Goal: Task Accomplishment & Management: Complete application form

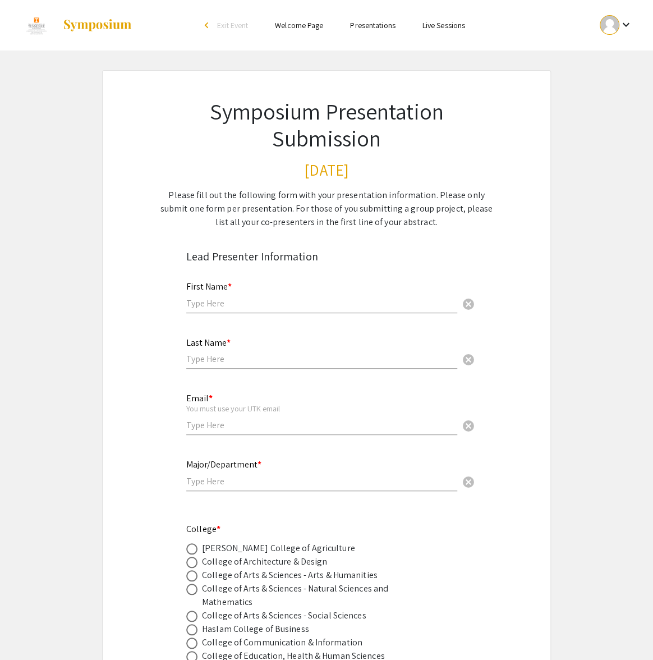
click at [248, 305] on input "text" at bounding box center [321, 303] width 271 height 12
type input "[PERSON_NAME]"
type input "[EMAIL_ADDRESS][DOMAIN_NAME]"
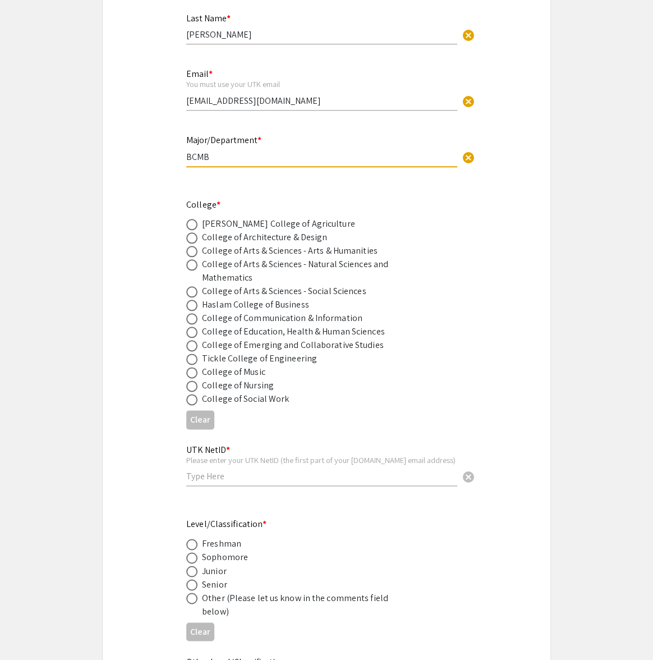
scroll to position [326, 0]
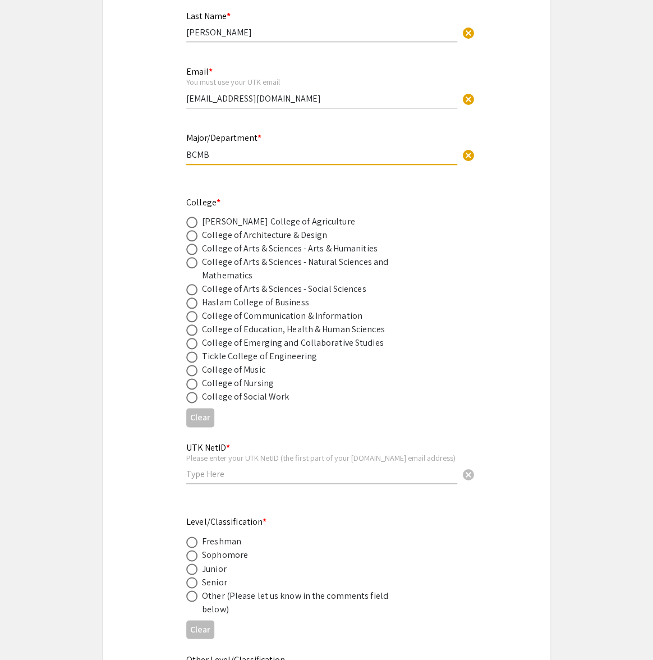
type input "BCMB"
click at [188, 260] on span at bounding box center [191, 262] width 11 height 11
click at [188, 260] on input "radio" at bounding box center [191, 262] width 11 height 11
radio input "true"
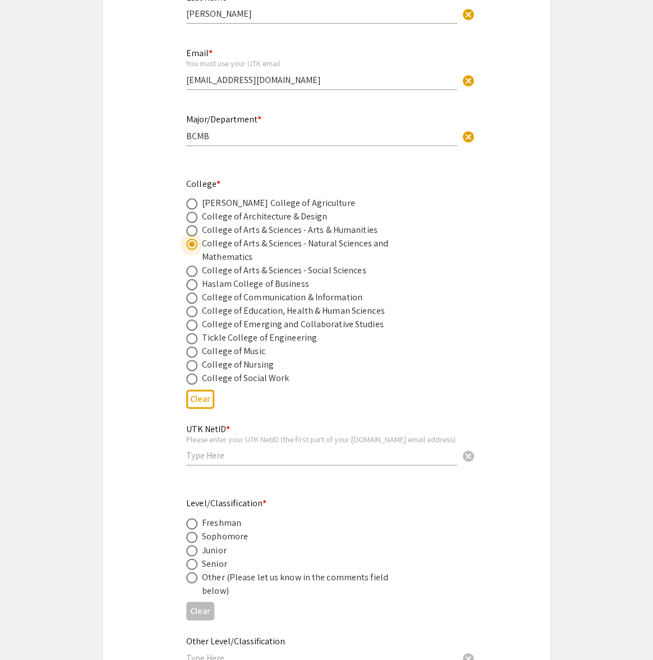
scroll to position [344, 0]
click at [222, 459] on input "text" at bounding box center [321, 456] width 271 height 12
type input "jmart234"
click at [192, 562] on span at bounding box center [191, 564] width 11 height 11
click at [192, 562] on input "radio" at bounding box center [191, 564] width 11 height 11
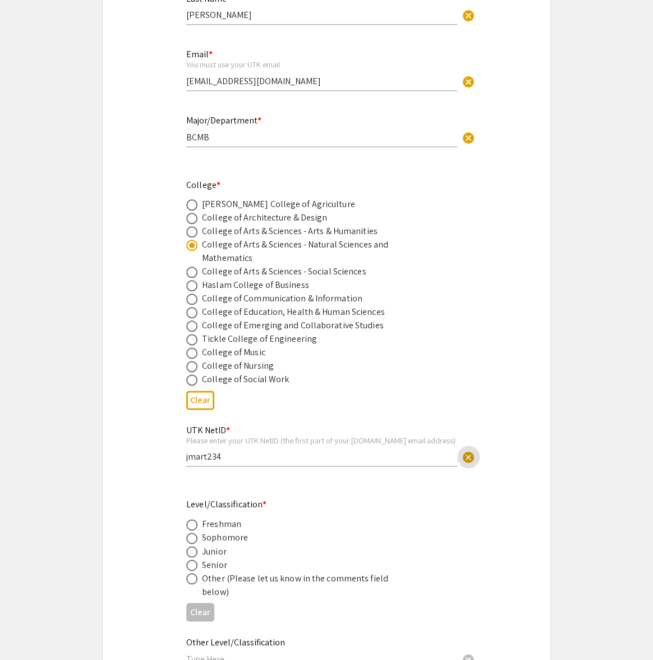
radio input "true"
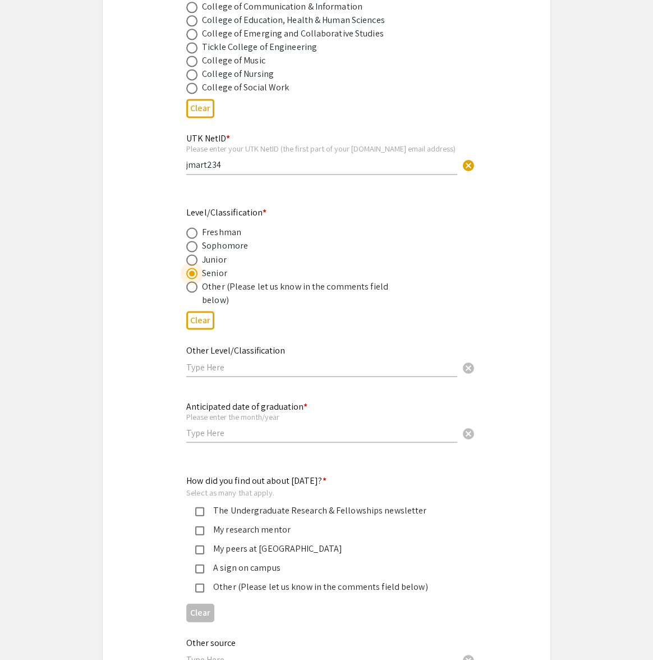
scroll to position [637, 0]
click at [228, 432] on input "text" at bounding box center [321, 431] width 271 height 12
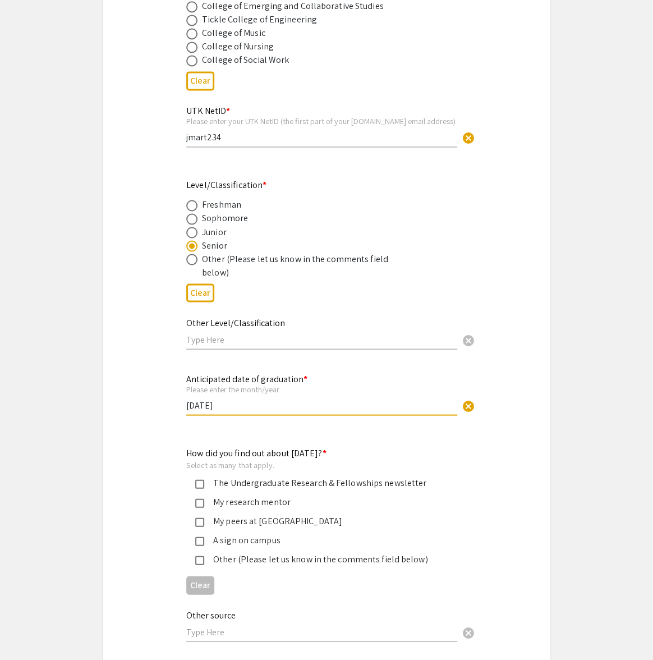
scroll to position [670, 0]
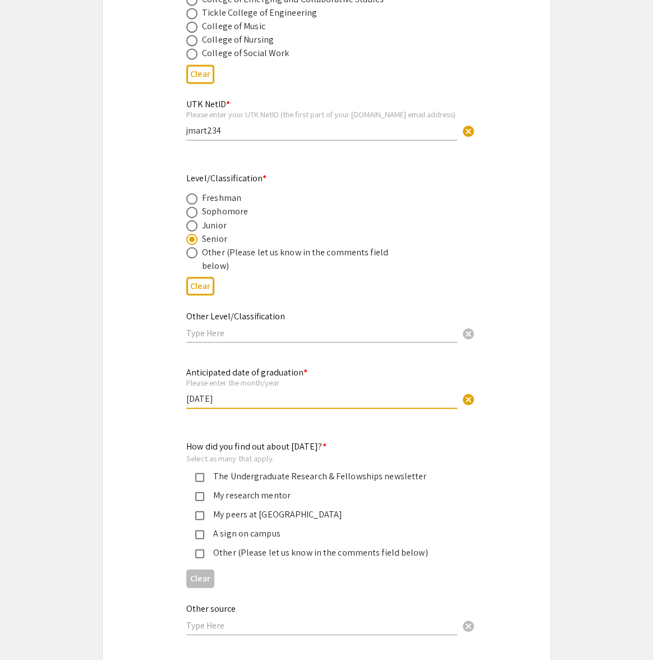
type input "[DATE]"
click at [248, 493] on div "My research mentor" at bounding box center [322, 494] width 236 height 13
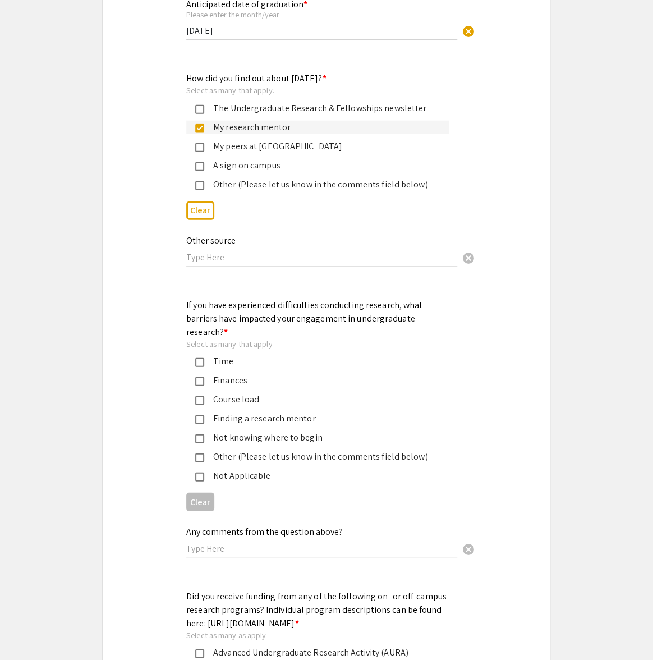
scroll to position [1041, 0]
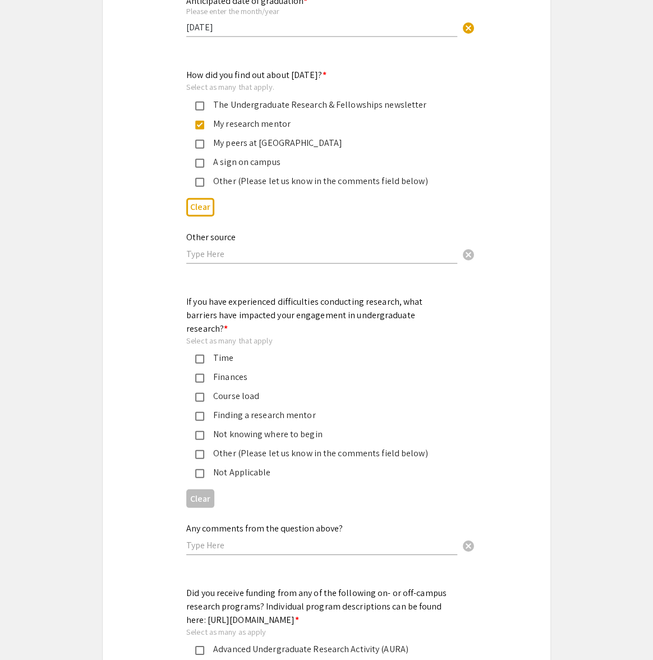
click at [245, 466] on div "Not Applicable" at bounding box center [322, 472] width 236 height 13
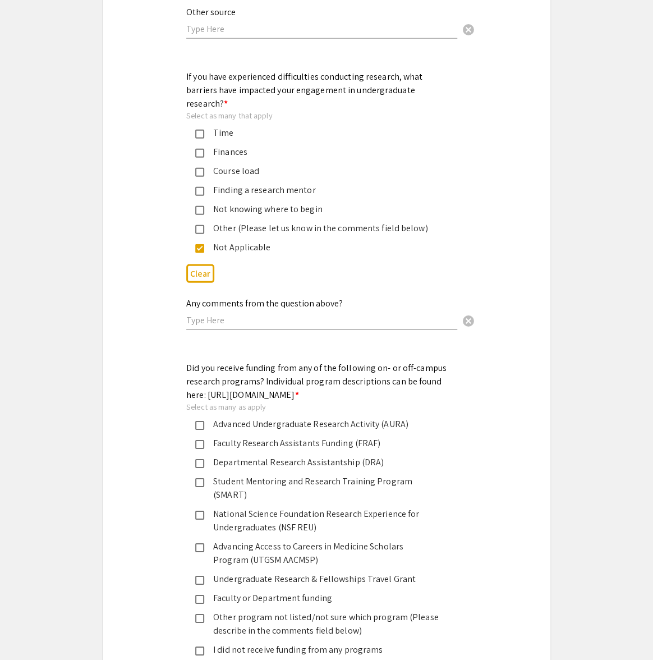
scroll to position [1267, 0]
click at [255, 422] on div "Advanced Undergraduate Research Activity (AURA)" at bounding box center [322, 422] width 236 height 13
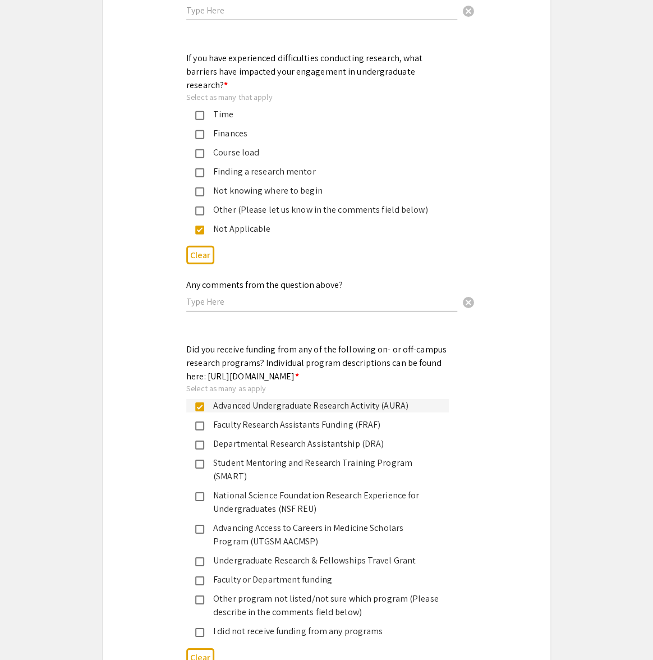
scroll to position [1290, 0]
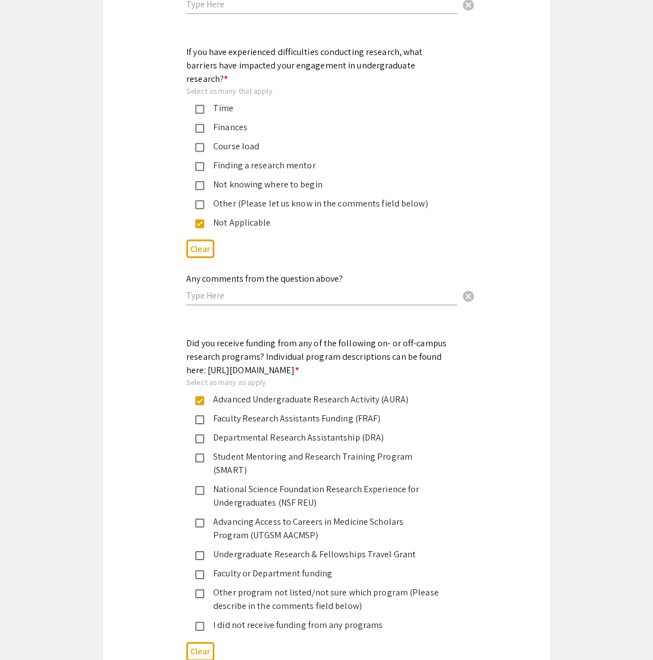
click at [266, 415] on div "Faculty Research Assistants Funding (FRAF)" at bounding box center [322, 418] width 236 height 13
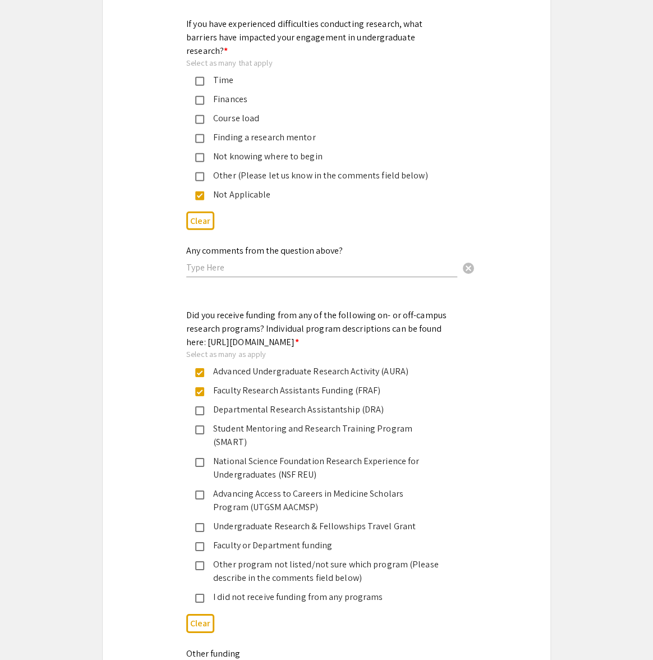
scroll to position [1318, 0]
click at [255, 519] on div "Undergraduate Research & Fellowships Travel Grant" at bounding box center [322, 525] width 236 height 13
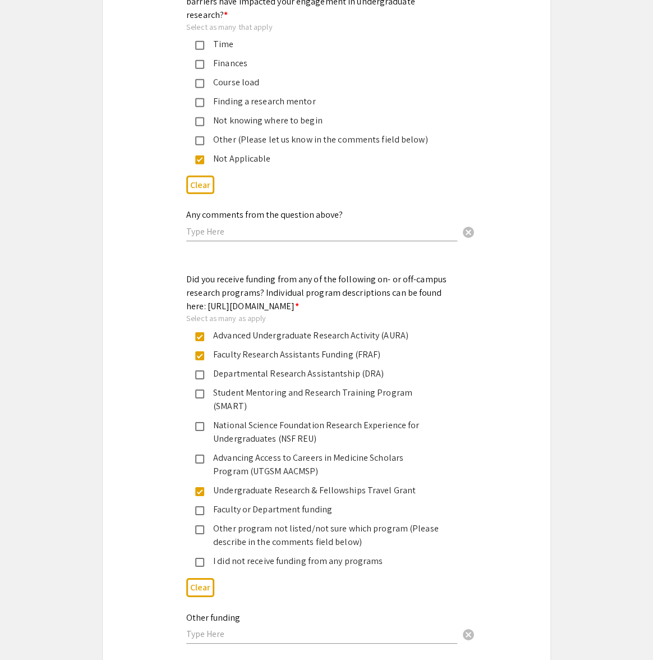
scroll to position [1353, 0]
click at [252, 504] on div "Faculty or Department funding" at bounding box center [322, 510] width 236 height 13
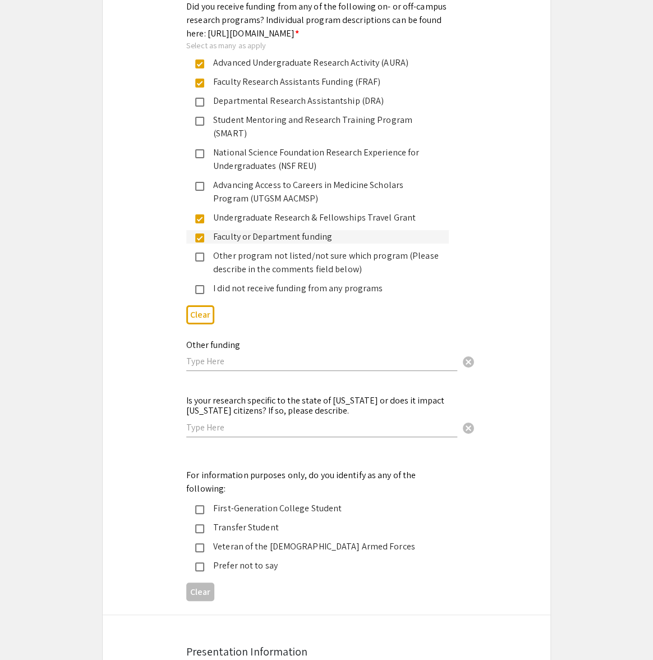
scroll to position [1634, 0]
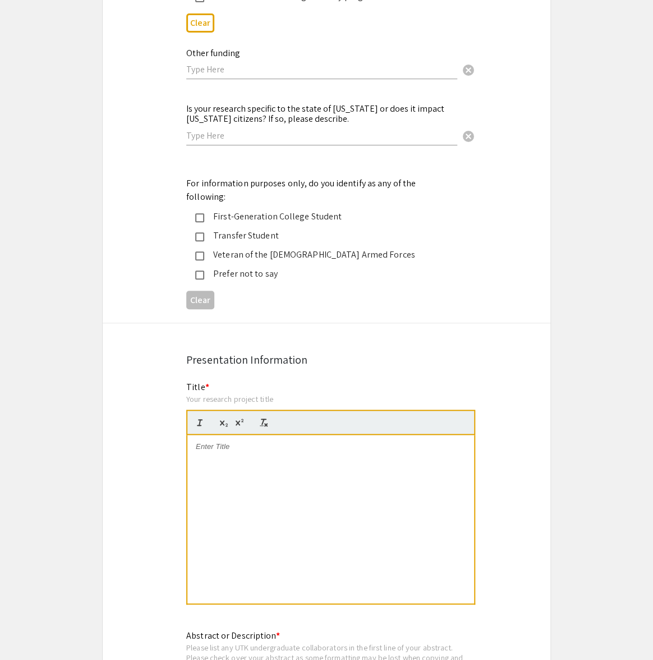
click at [275, 444] on div at bounding box center [330, 519] width 287 height 168
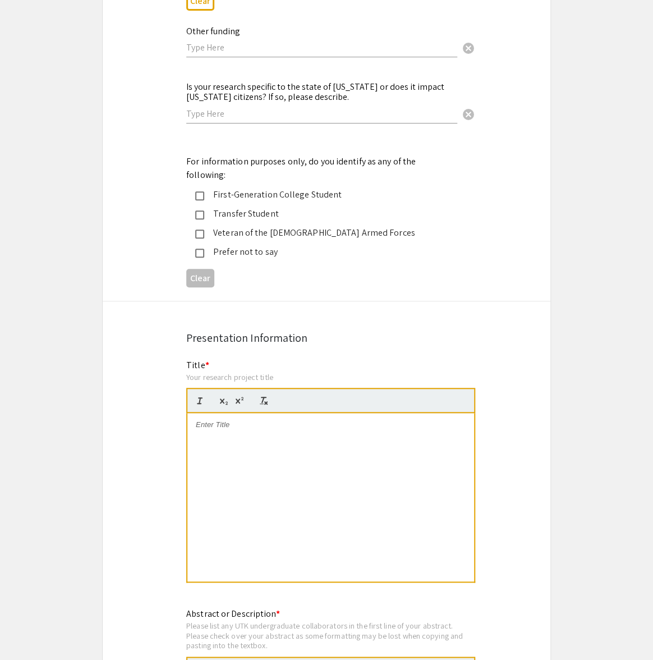
scroll to position [0, 0]
click at [316, 472] on div at bounding box center [330, 497] width 287 height 168
click at [404, 475] on div "Peripartum Remodeling of Perineuronal Nets in the Rat Somatosensory Cortex" at bounding box center [330, 497] width 287 height 168
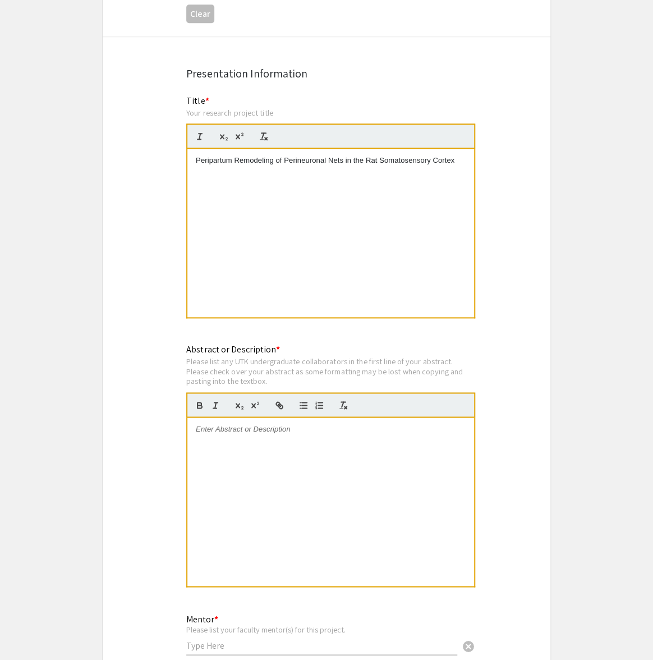
scroll to position [2206, 0]
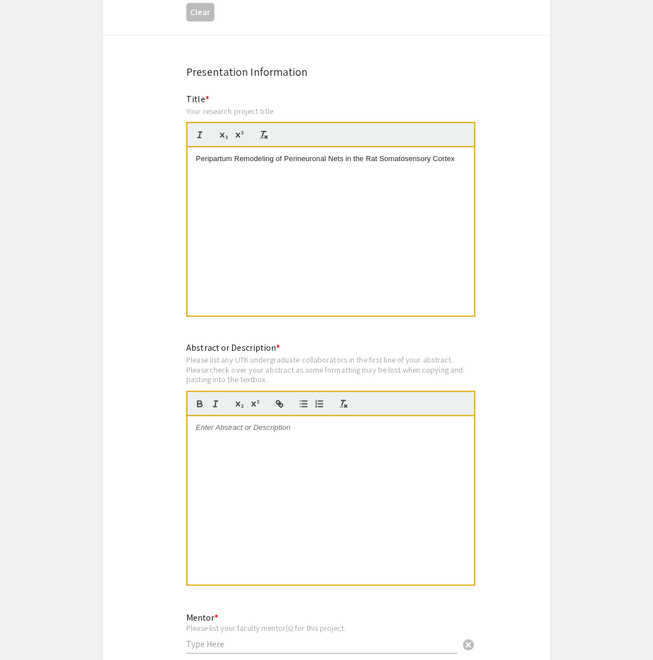
click at [344, 427] on div at bounding box center [330, 500] width 287 height 168
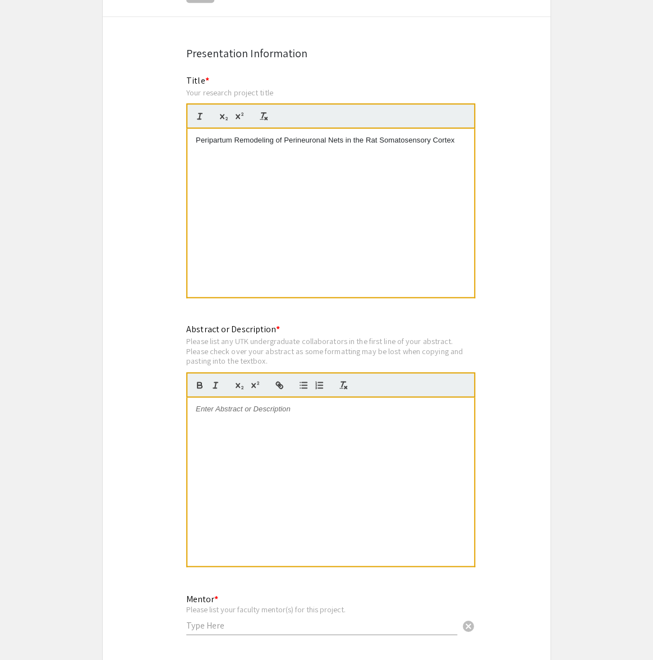
scroll to position [2228, 0]
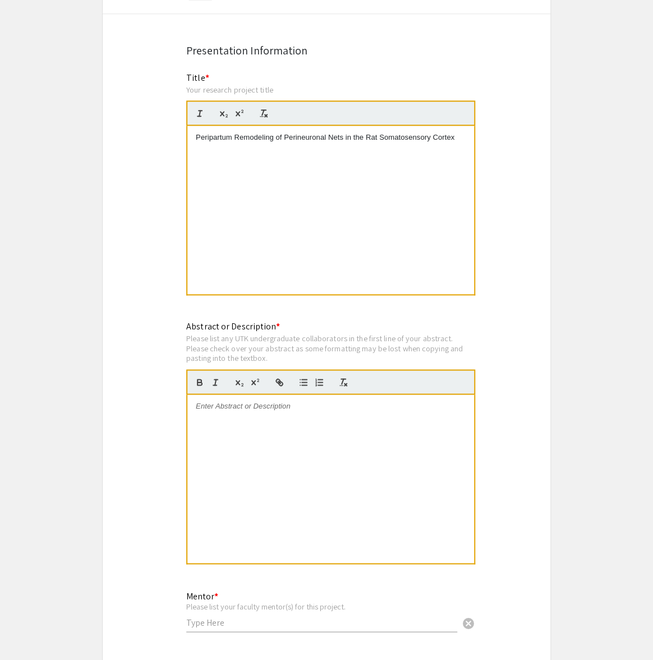
click at [193, 126] on div "Peripartum Remodeling of Perineuronal Nets in the Rat Somatosensory Cortex" at bounding box center [330, 210] width 287 height 168
click at [340, 426] on div at bounding box center [330, 478] width 287 height 168
click at [309, 394] on div at bounding box center [330, 478] width 287 height 168
click at [280, 394] on div at bounding box center [330, 478] width 287 height 168
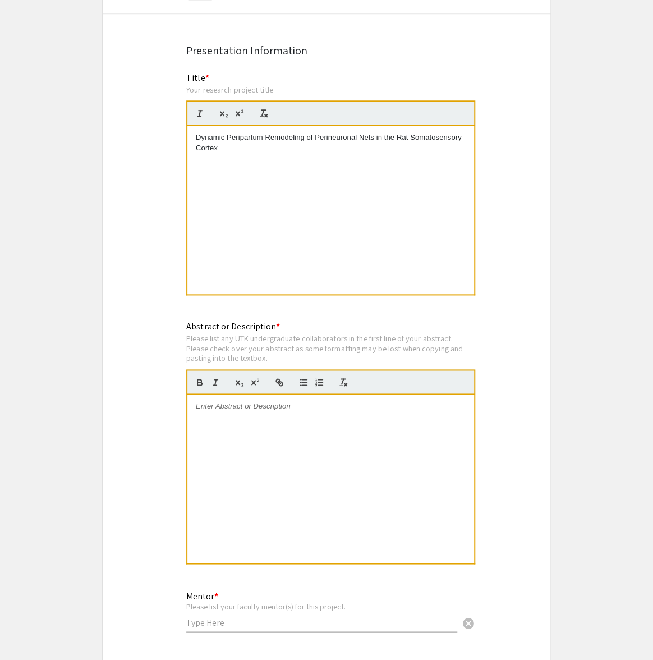
click at [280, 394] on div at bounding box center [330, 478] width 287 height 168
paste div
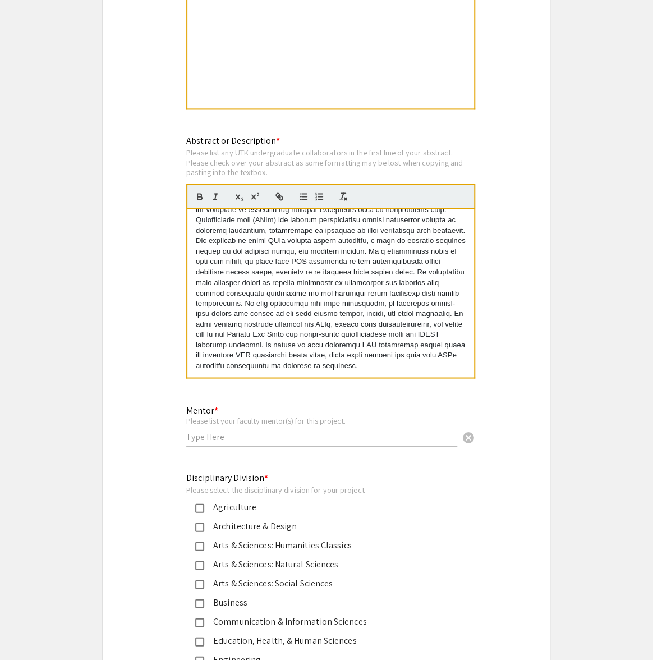
scroll to position [2414, 0]
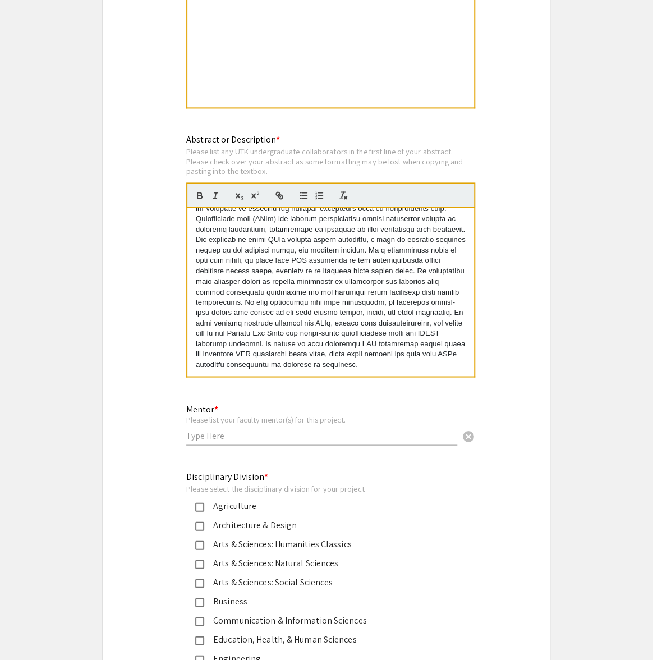
click at [233, 429] on input "text" at bounding box center [321, 435] width 271 height 12
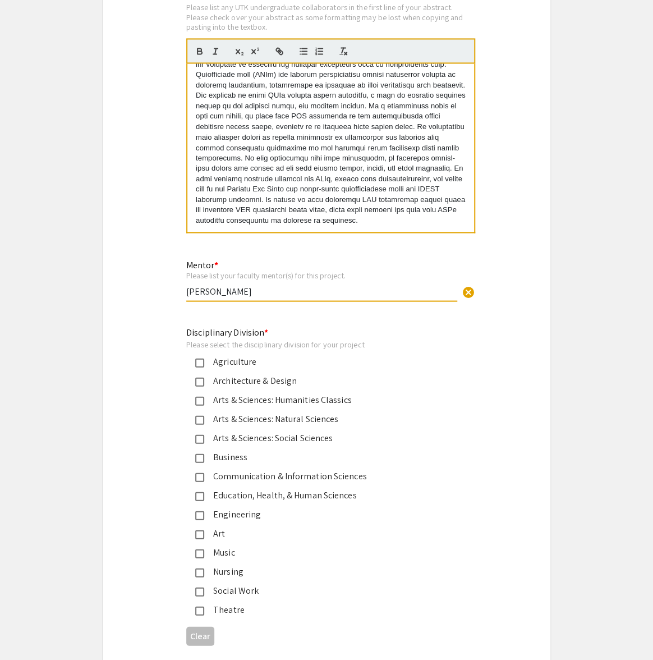
scroll to position [2571, 0]
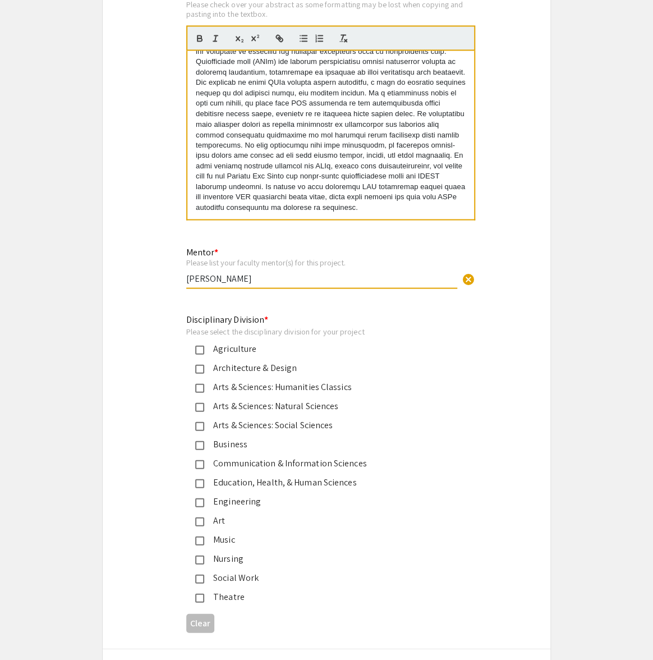
type input "[PERSON_NAME]"
click at [188, 399] on div "Arts & Sciences: Natural Sciences" at bounding box center [317, 405] width 263 height 13
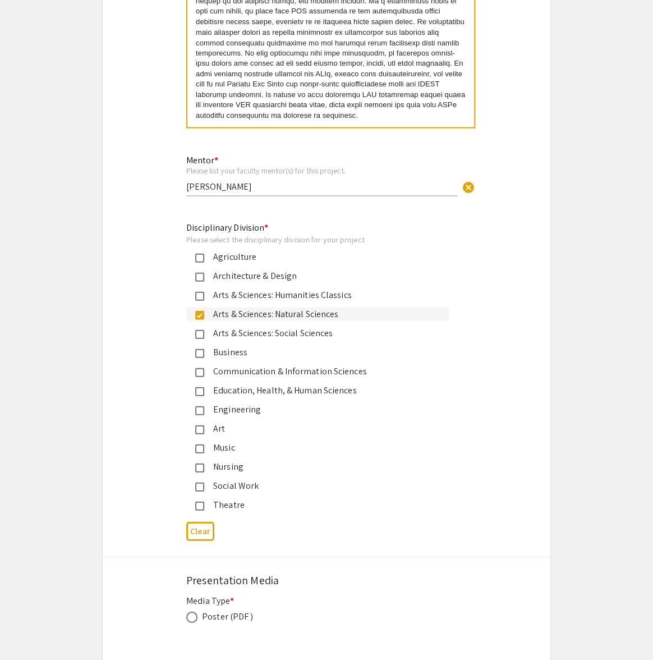
scroll to position [2666, 0]
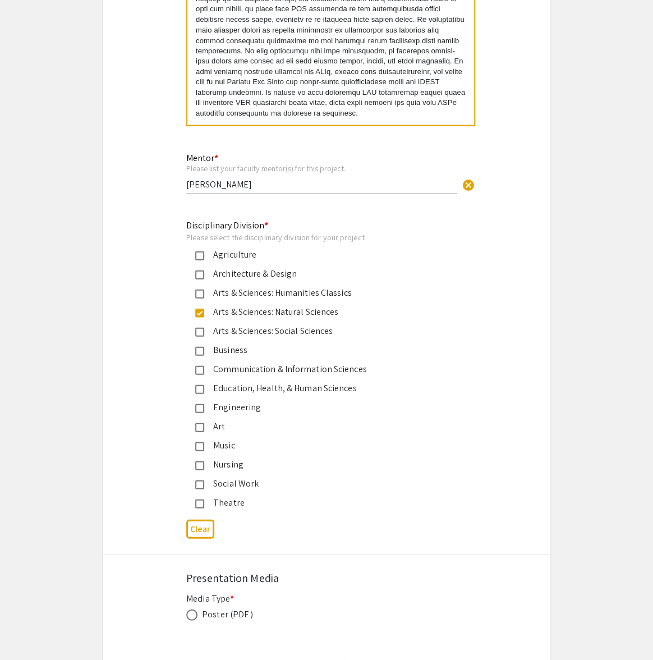
click at [225, 607] on div "Poster (PDF )" at bounding box center [227, 613] width 51 height 13
click at [196, 591] on div "Media Type * Poster (PDF ) This field is required." at bounding box center [326, 612] width 280 height 43
click at [196, 609] on span at bounding box center [191, 614] width 11 height 11
click at [196, 609] on input "radio" at bounding box center [191, 614] width 11 height 11
radio input "true"
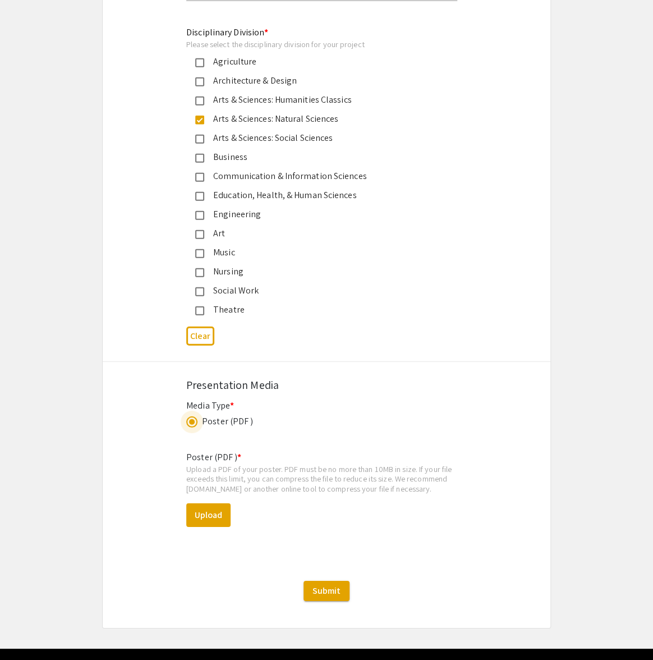
scroll to position [2837, 0]
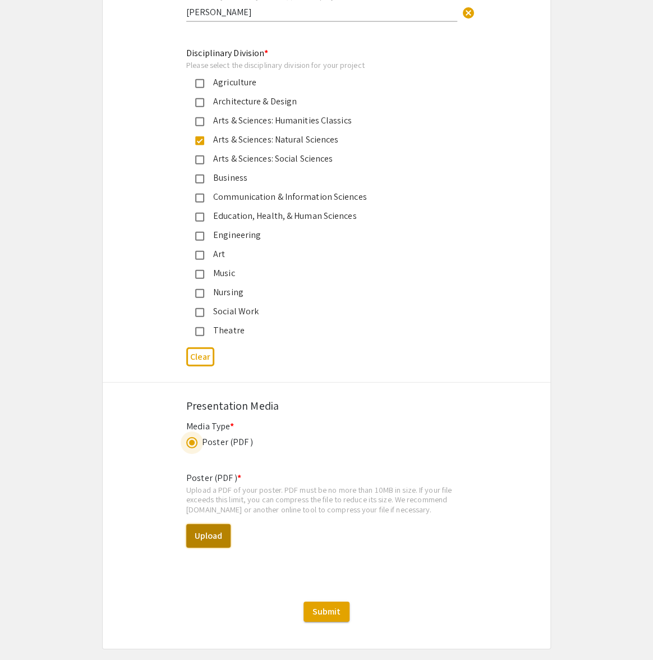
click at [196, 524] on button "Upload" at bounding box center [208, 536] width 44 height 24
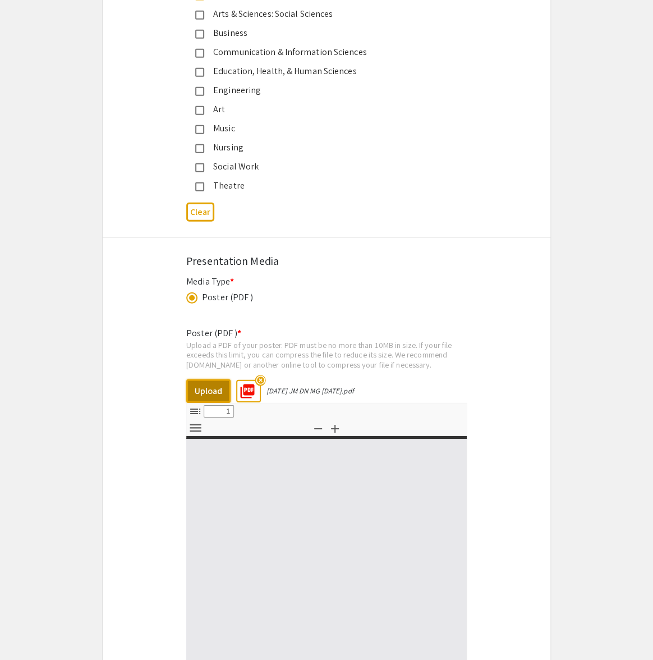
type input "0"
select select "custom"
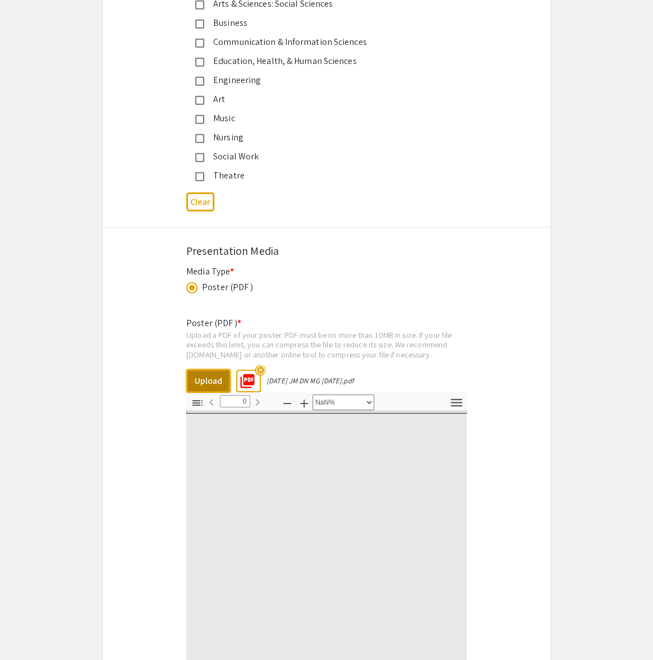
type input "1"
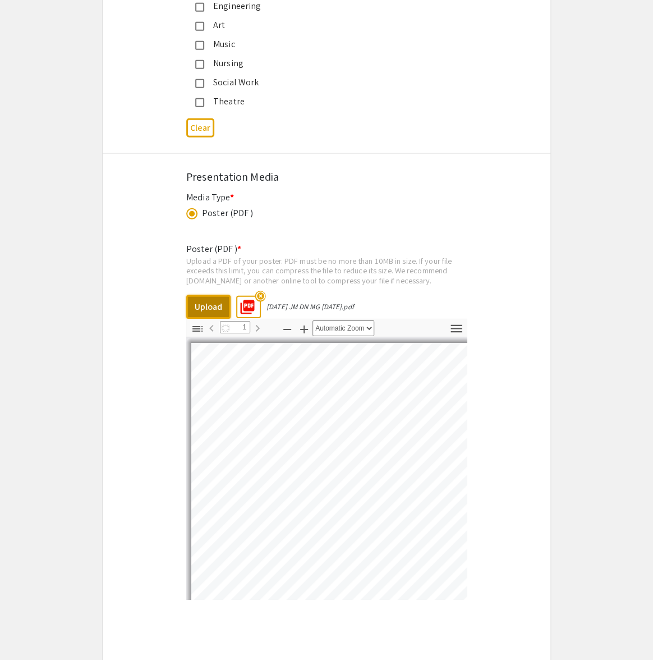
scroll to position [3152, 0]
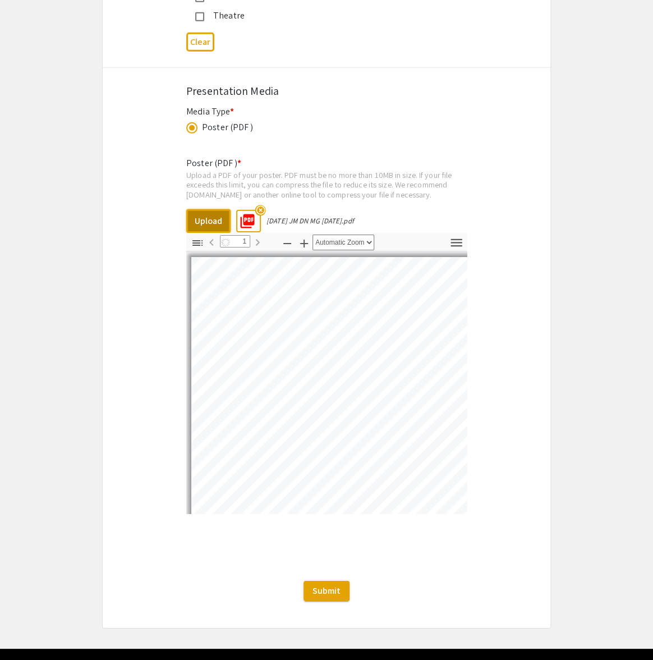
select select "auto"
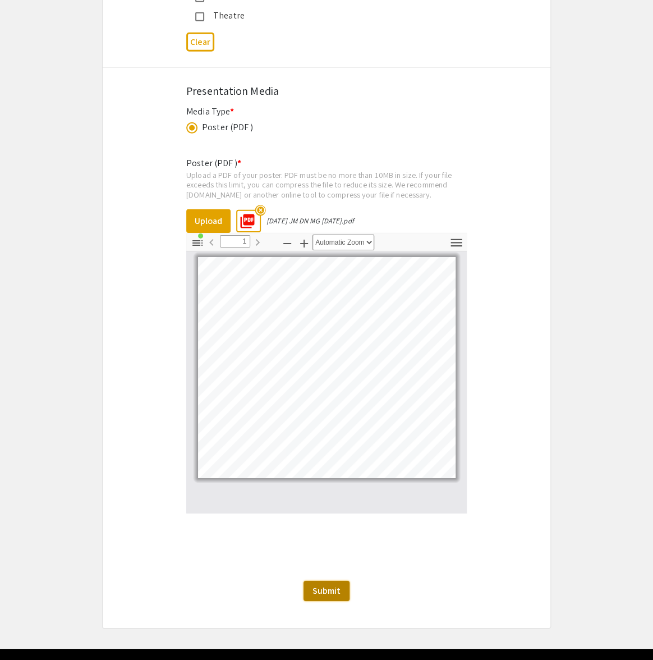
click at [323, 585] on span "Submit" at bounding box center [326, 591] width 28 height 12
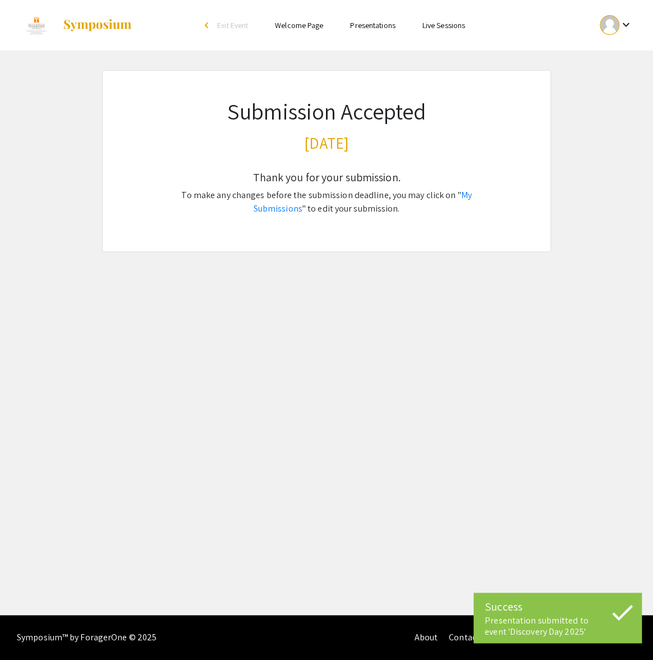
scroll to position [0, 0]
